Goal: Task Accomplishment & Management: Complete application form

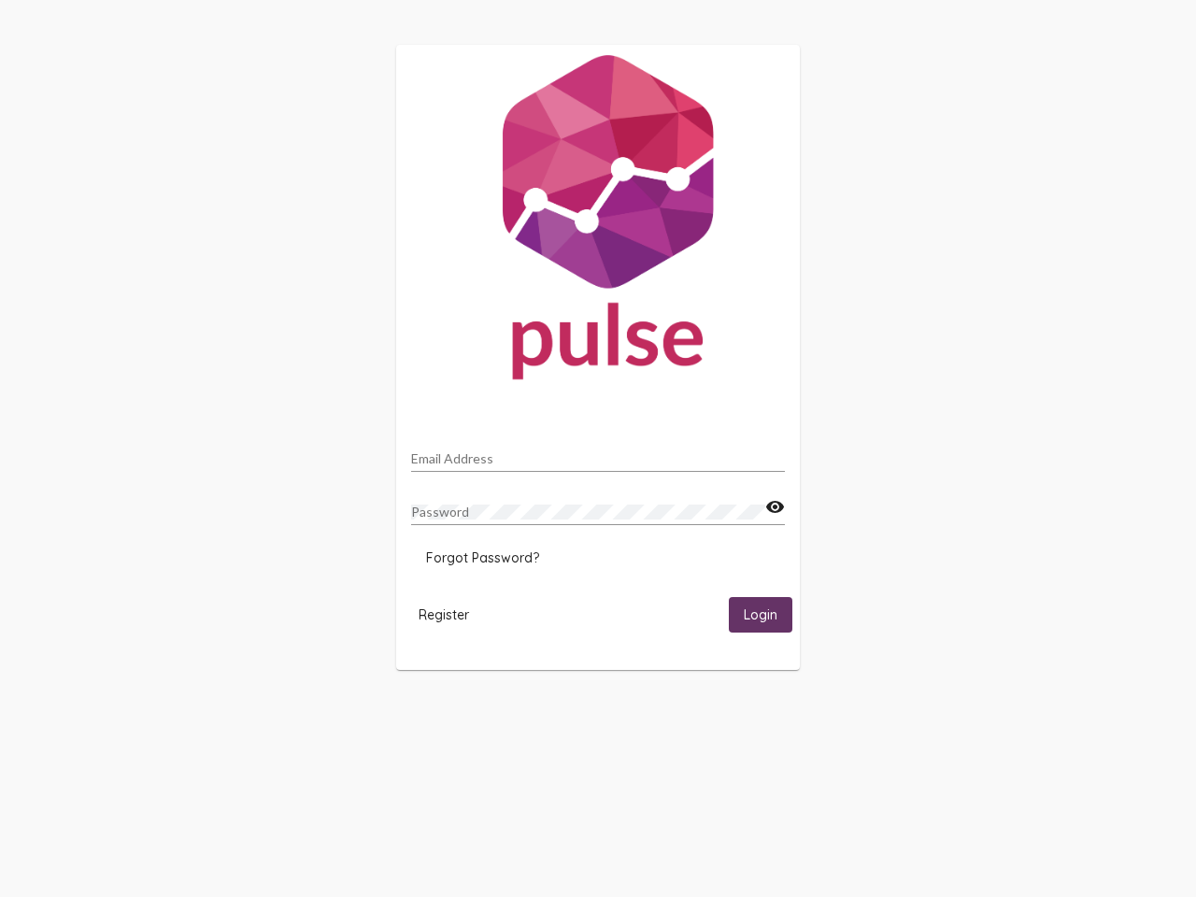
click at [598, 453] on input "Email Address" at bounding box center [598, 458] width 374 height 15
click at [774, 507] on mat-icon "visibility" at bounding box center [775, 507] width 20 height 22
click at [482, 558] on span "Forgot Password?" at bounding box center [482, 557] width 113 height 17
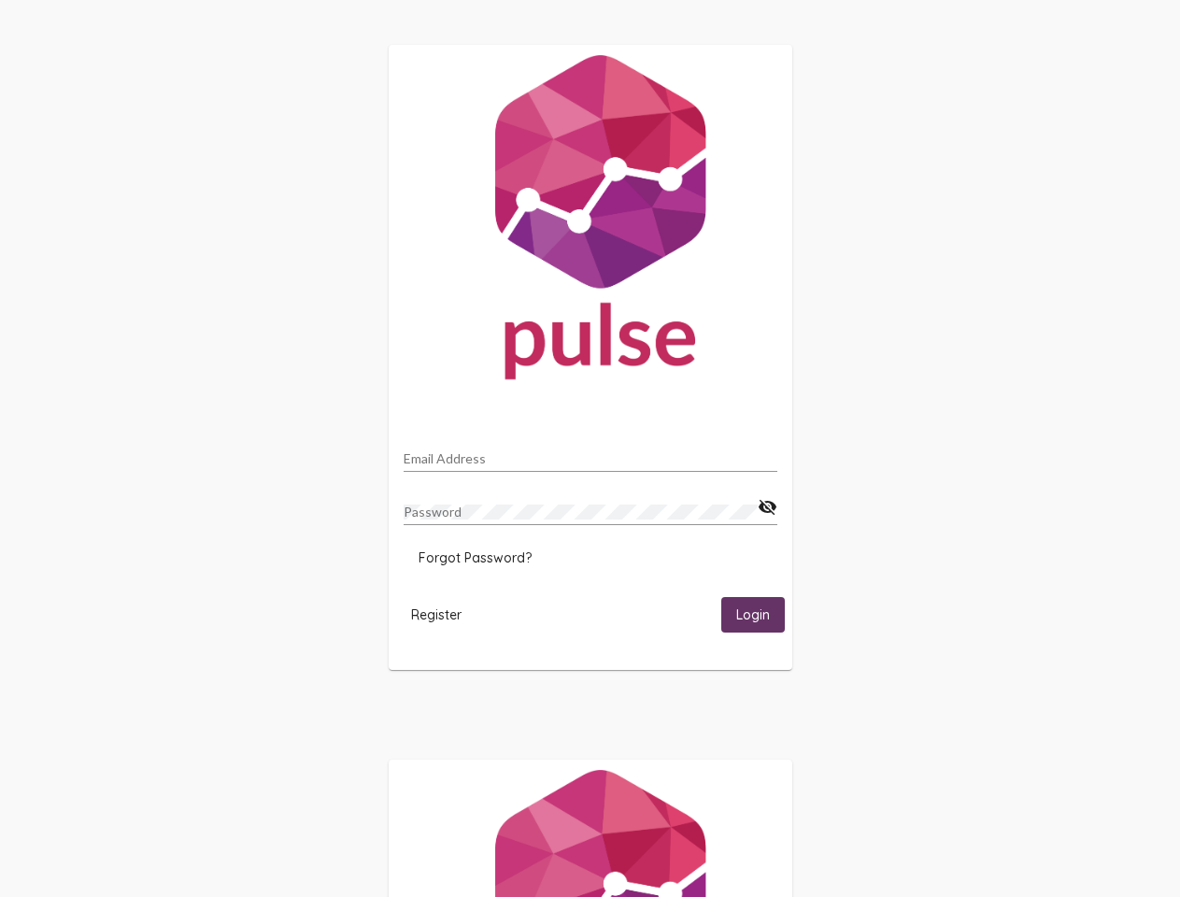
click at [444, 614] on span "Register" at bounding box center [436, 614] width 50 height 17
click at [760, 614] on span "Login" at bounding box center [753, 615] width 34 height 17
